Goal: Find specific page/section: Find specific page/section

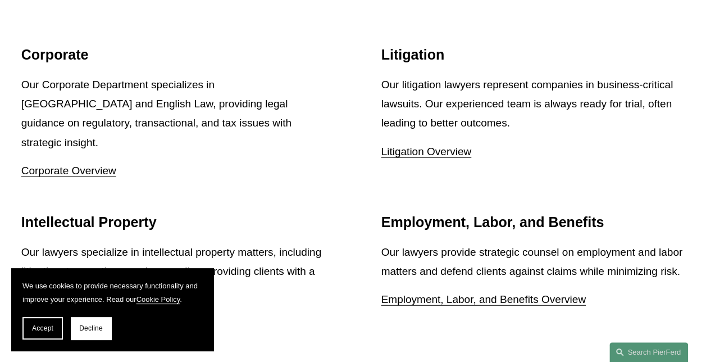
scroll to position [1304, 0]
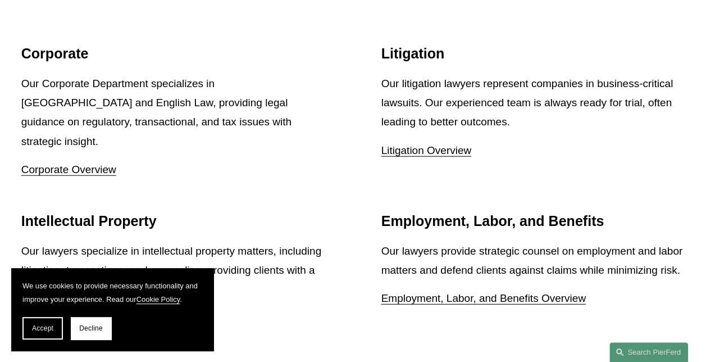
click at [421, 145] on link "Litigation Overview" at bounding box center [426, 150] width 90 height 12
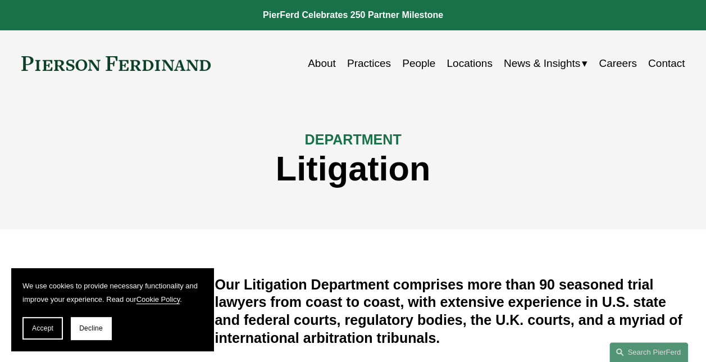
click at [415, 69] on link "People" at bounding box center [418, 63] width 33 height 21
